Goal: Information Seeking & Learning: Find specific fact

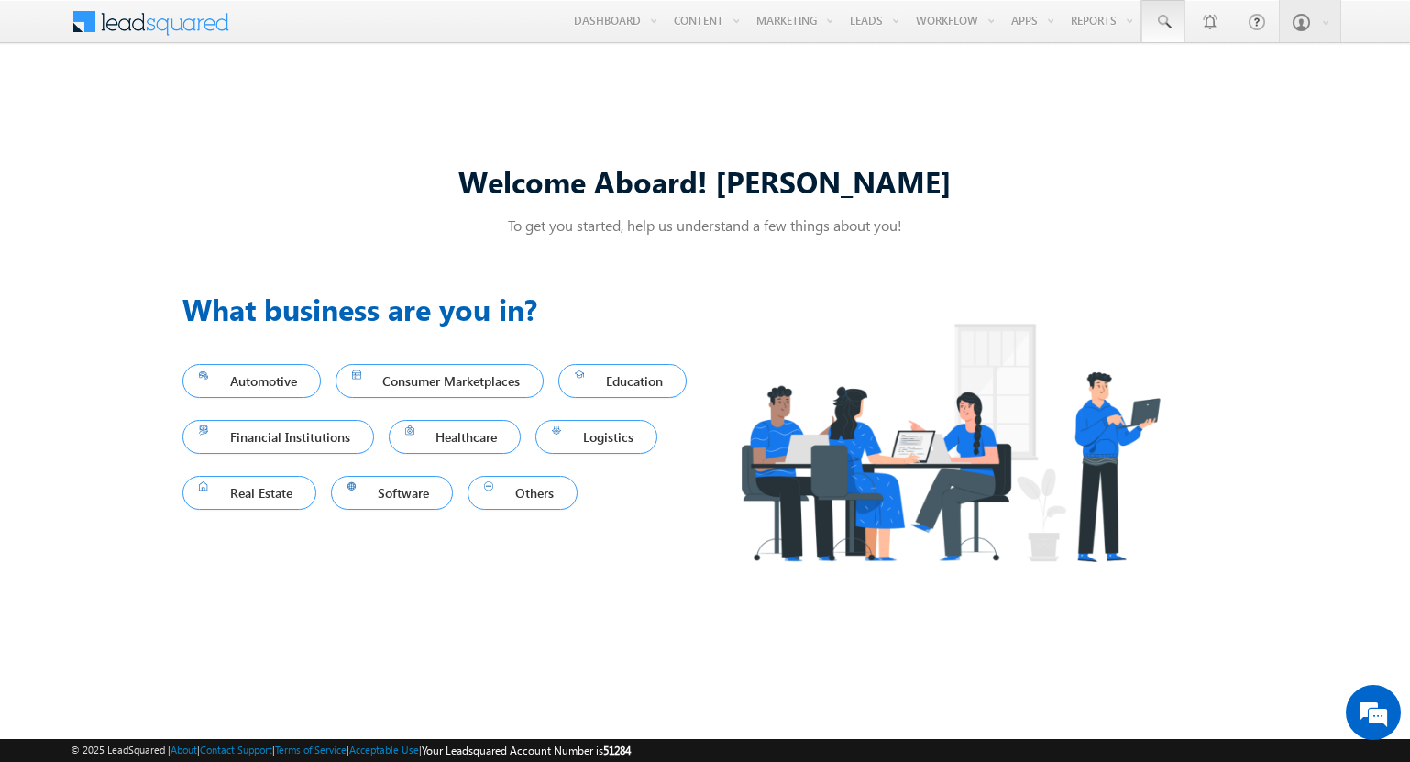
click at [1162, 22] on span at bounding box center [1163, 22] width 18 height 18
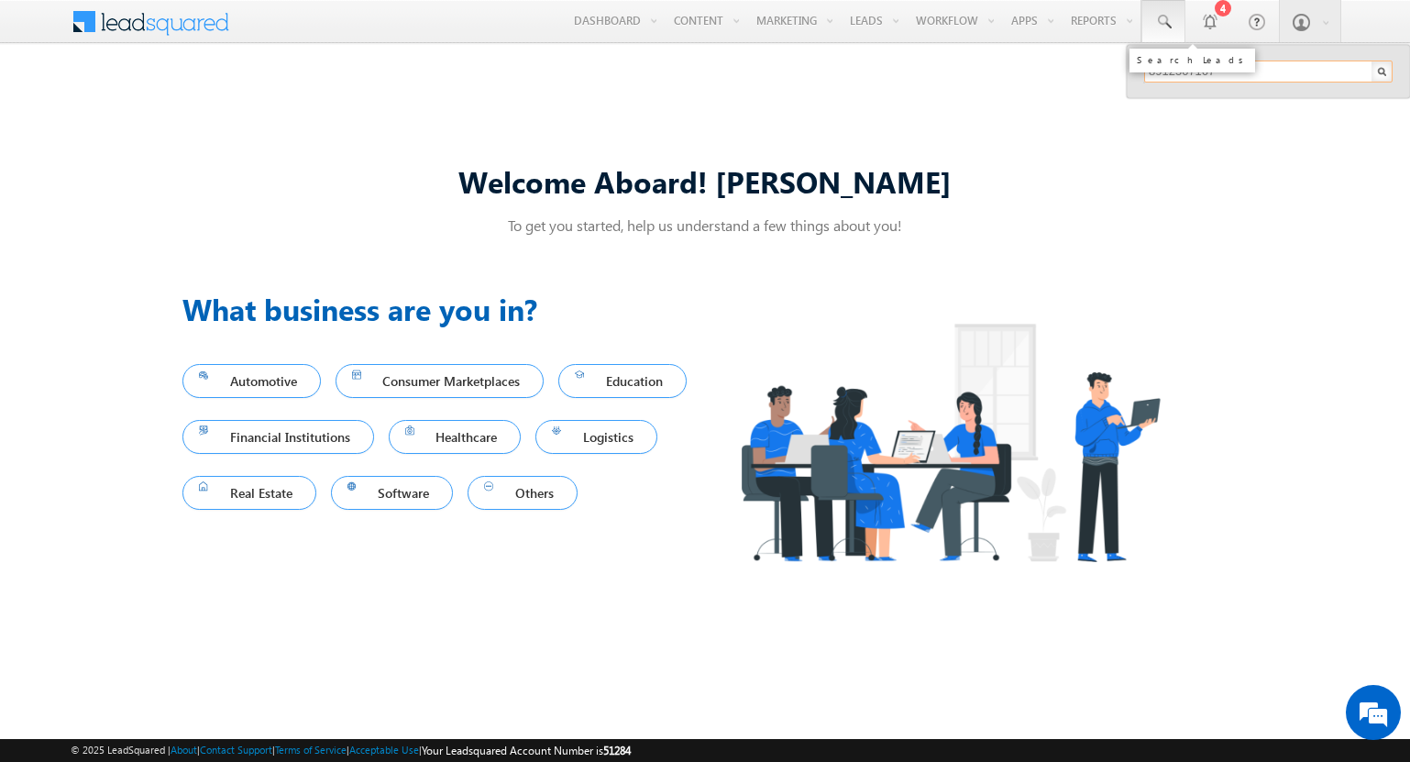
type input "8912507167"
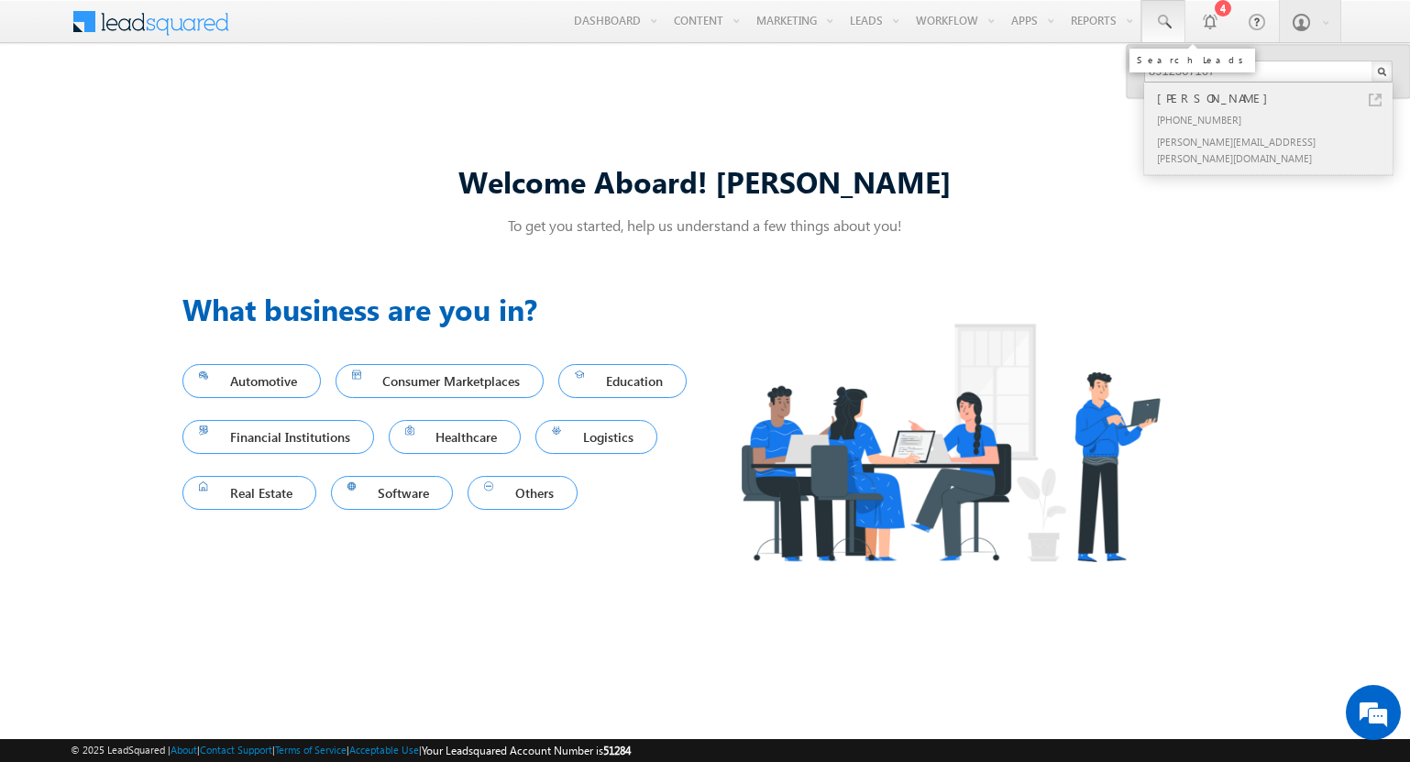
click at [1276, 98] on div "[PERSON_NAME]" at bounding box center [1276, 98] width 246 height 20
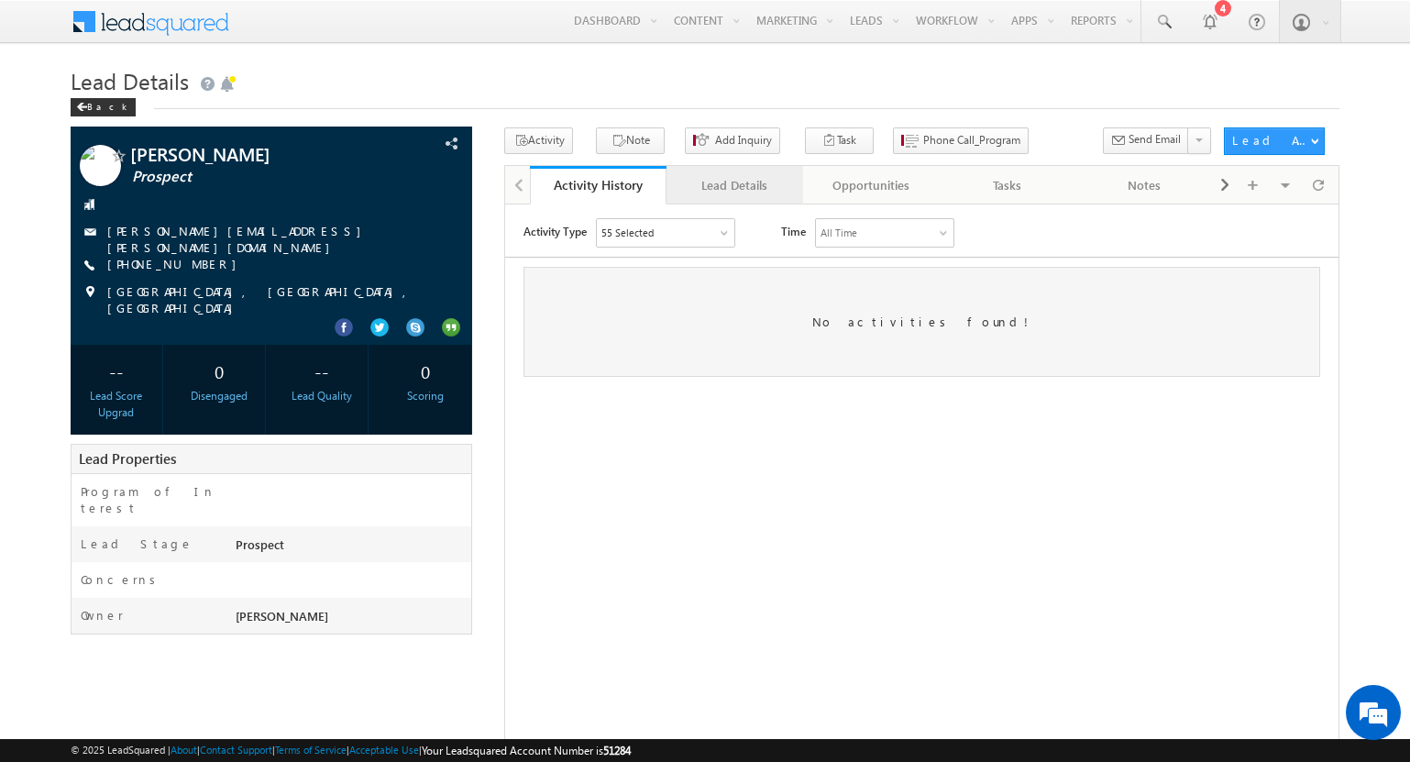
click at [733, 185] on div "Lead Details" at bounding box center [733, 185] width 105 height 22
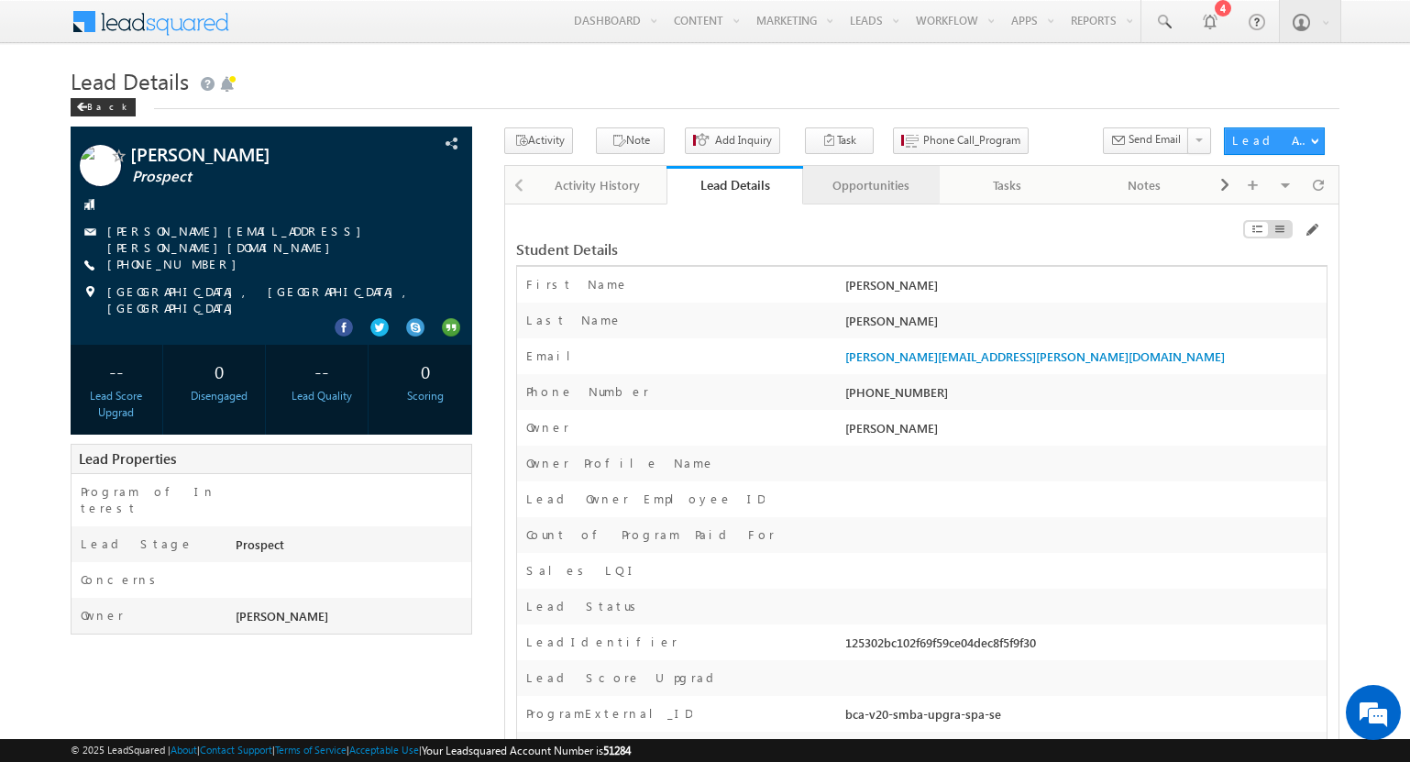
click at [870, 185] on div "Opportunities" at bounding box center [870, 185] width 105 height 22
